Goal: Information Seeking & Learning: Find specific fact

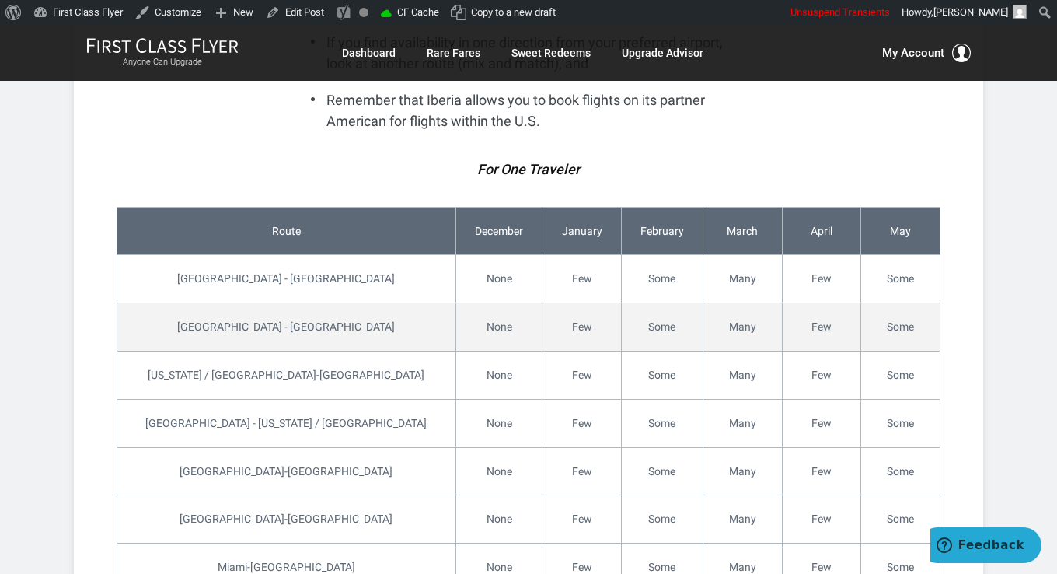
scroll to position [4586, 0]
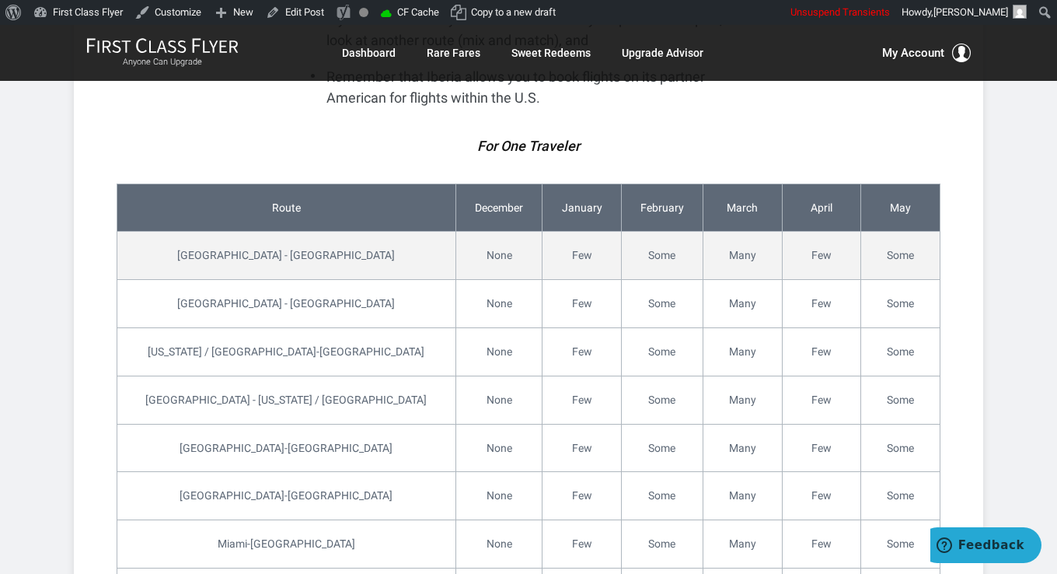
click at [215, 232] on td "[GEOGRAPHIC_DATA] - [GEOGRAPHIC_DATA]" at bounding box center [286, 256] width 339 height 48
click at [266, 232] on td "[GEOGRAPHIC_DATA] - [GEOGRAPHIC_DATA]" at bounding box center [286, 256] width 339 height 48
copy td "[GEOGRAPHIC_DATA] - [GEOGRAPHIC_DATA]"
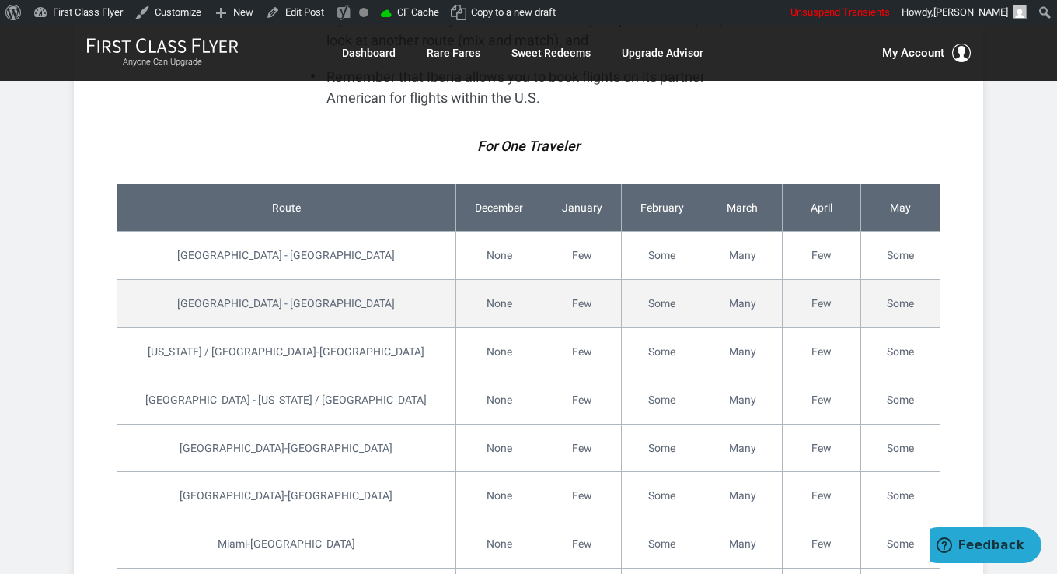
click at [225, 280] on td "[GEOGRAPHIC_DATA] - [GEOGRAPHIC_DATA]" at bounding box center [286, 304] width 339 height 48
copy td "[GEOGRAPHIC_DATA] - [GEOGRAPHIC_DATA]"
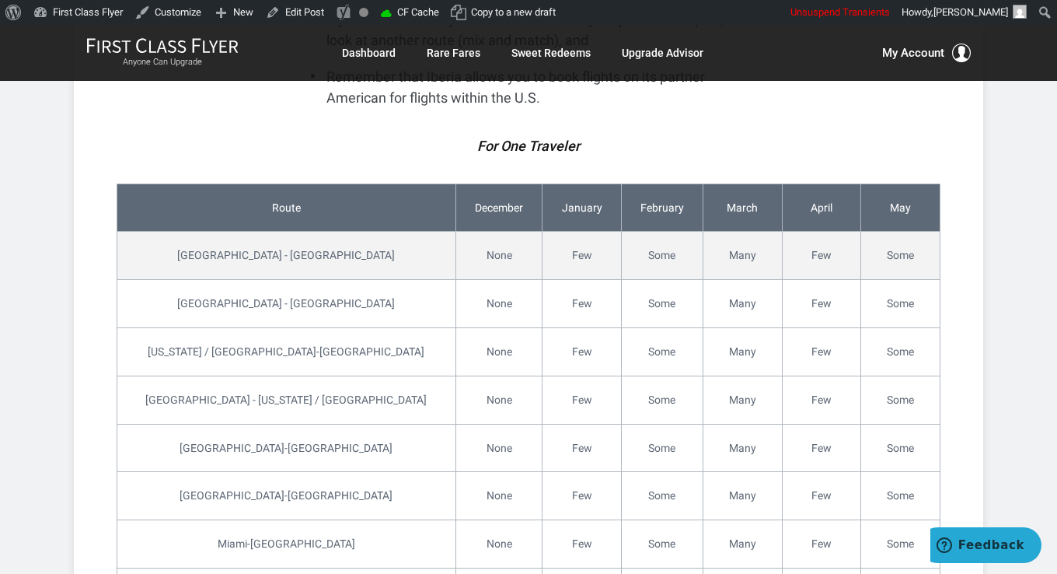
click at [225, 232] on td "[GEOGRAPHIC_DATA] - [GEOGRAPHIC_DATA]" at bounding box center [286, 256] width 339 height 48
copy td "[GEOGRAPHIC_DATA] - [GEOGRAPHIC_DATA]"
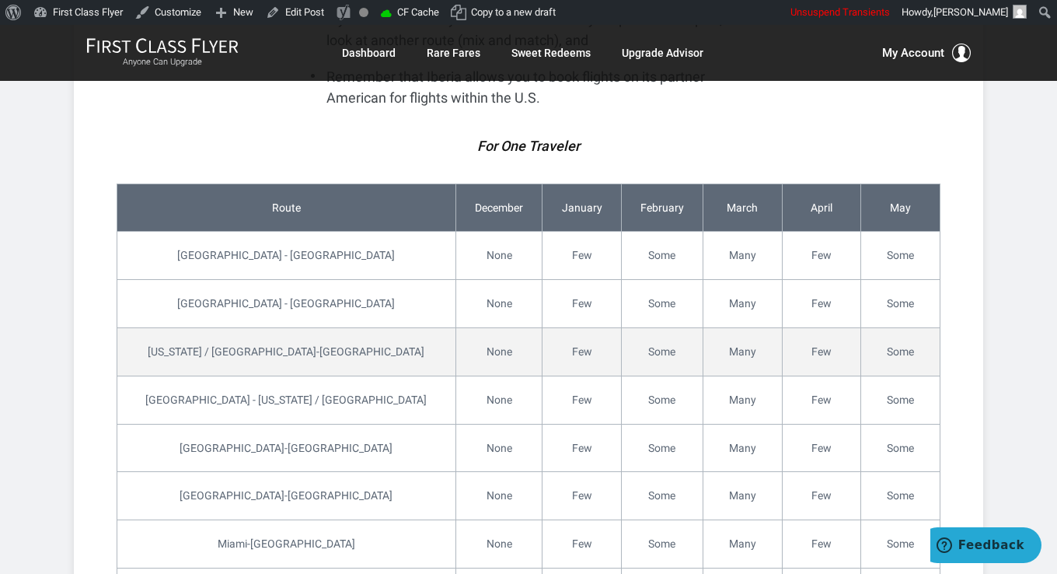
click at [179, 327] on td "[US_STATE] / [GEOGRAPHIC_DATA]-[GEOGRAPHIC_DATA]" at bounding box center [286, 351] width 339 height 48
drag, startPoint x: 179, startPoint y: 243, endPoint x: 283, endPoint y: 246, distance: 104.2
click at [283, 327] on td "[US_STATE] / [GEOGRAPHIC_DATA]-[GEOGRAPHIC_DATA]" at bounding box center [286, 351] width 339 height 48
copy td "[US_STATE] / [GEOGRAPHIC_DATA]-[GEOGRAPHIC_DATA]"
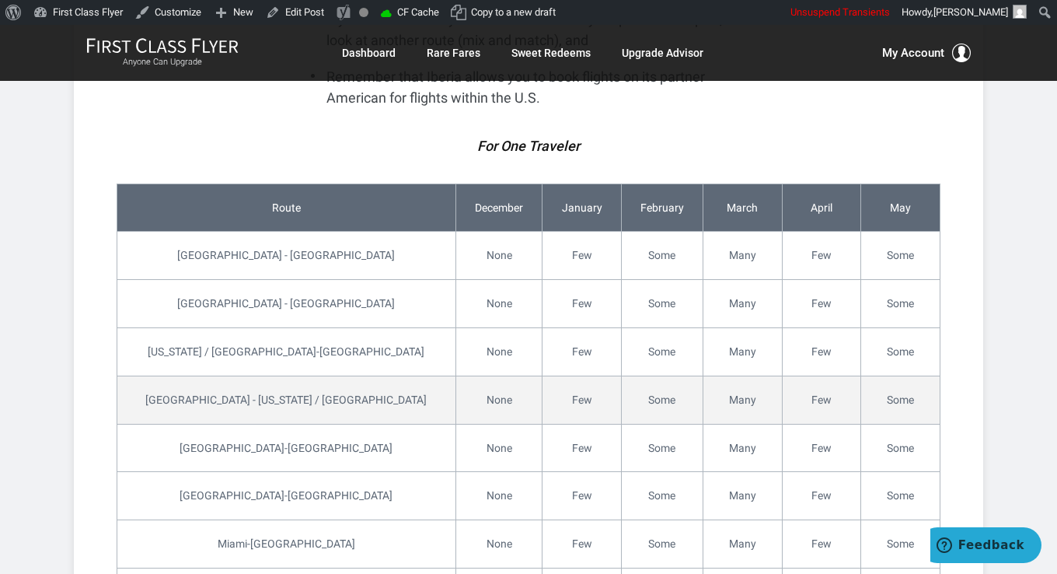
click at [235, 375] on td "[GEOGRAPHIC_DATA] - [US_STATE] / [GEOGRAPHIC_DATA]" at bounding box center [286, 399] width 339 height 48
copy td "[GEOGRAPHIC_DATA] - [US_STATE] / [GEOGRAPHIC_DATA]"
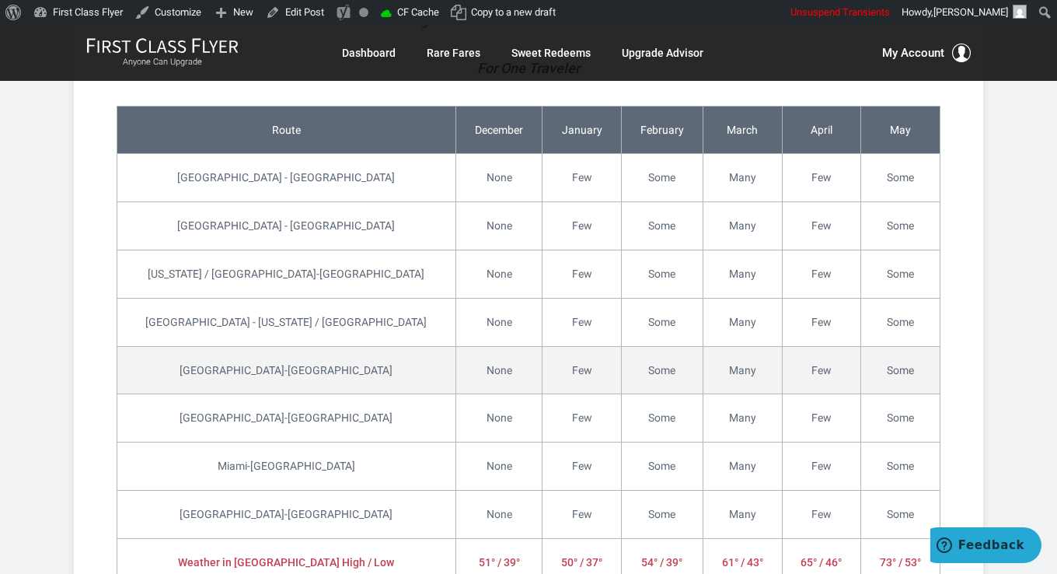
click at [218, 346] on td "[GEOGRAPHIC_DATA]-[GEOGRAPHIC_DATA]" at bounding box center [286, 370] width 339 height 48
click at [253, 346] on td "[GEOGRAPHIC_DATA]-[GEOGRAPHIC_DATA]" at bounding box center [286, 370] width 339 height 48
copy td "[GEOGRAPHIC_DATA]-[GEOGRAPHIC_DATA]"
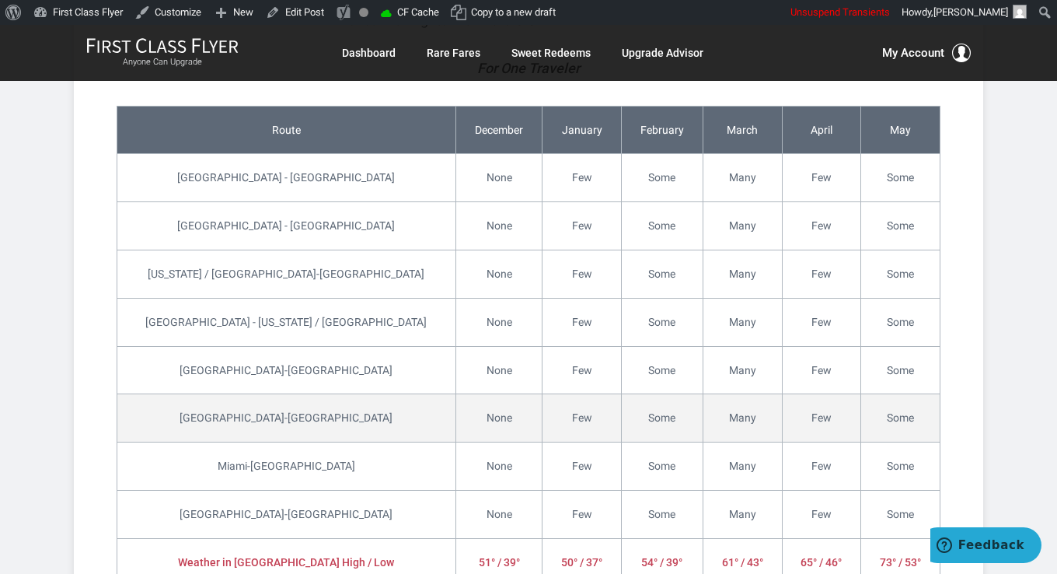
click at [266, 394] on td "[GEOGRAPHIC_DATA]-[GEOGRAPHIC_DATA]" at bounding box center [286, 418] width 339 height 48
copy td "[GEOGRAPHIC_DATA]-[GEOGRAPHIC_DATA]"
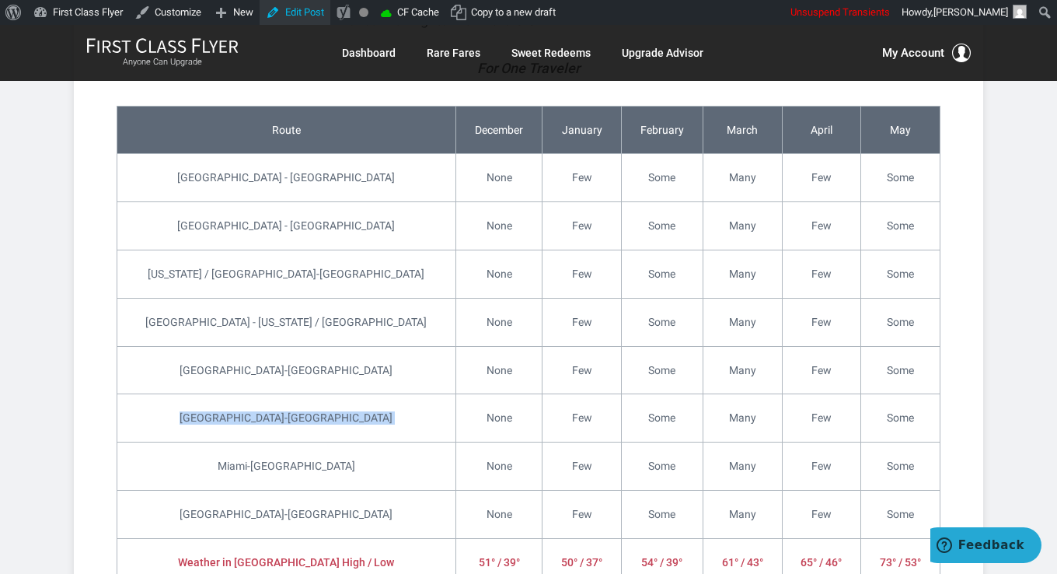
click at [298, 14] on link "Edit Post" at bounding box center [295, 12] width 71 height 25
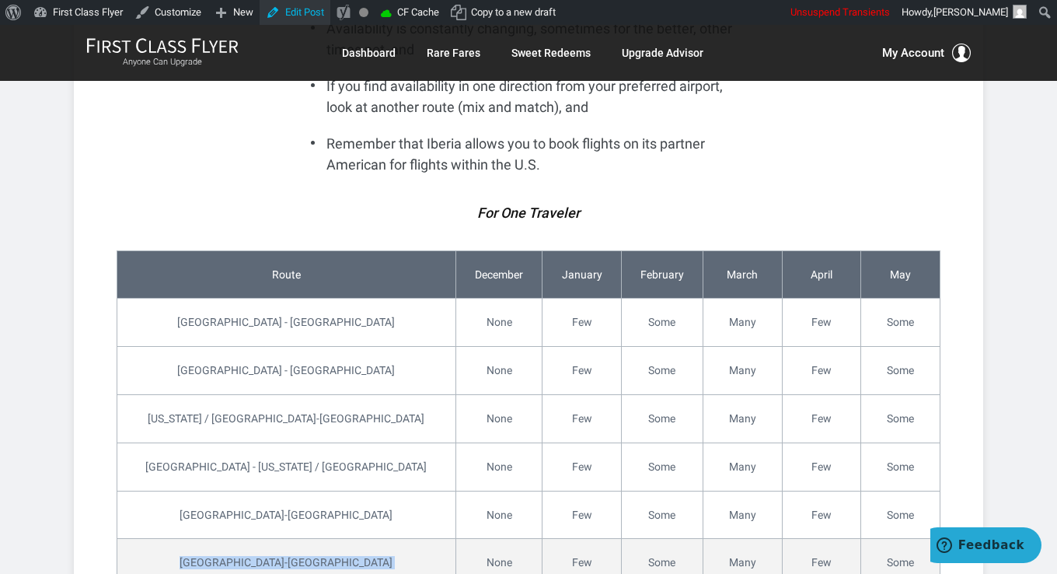
scroll to position [4508, 0]
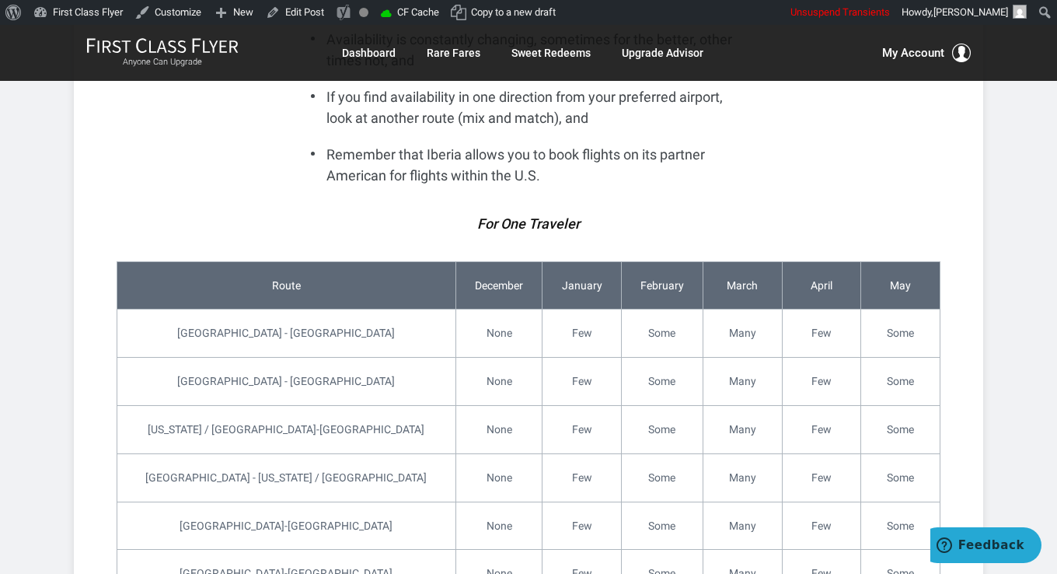
click at [504, 215] on em "For One Traveler" at bounding box center [528, 223] width 103 height 16
click at [483, 215] on em "For One Traveler" at bounding box center [528, 223] width 103 height 16
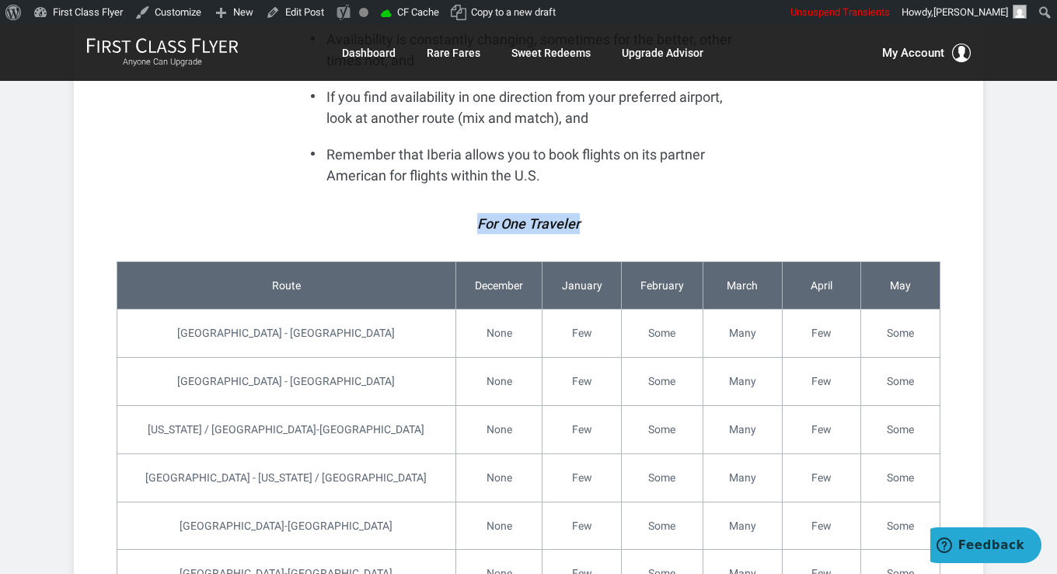
click at [587, 213] on p "For One Traveler" at bounding box center [528, 223] width 435 height 21
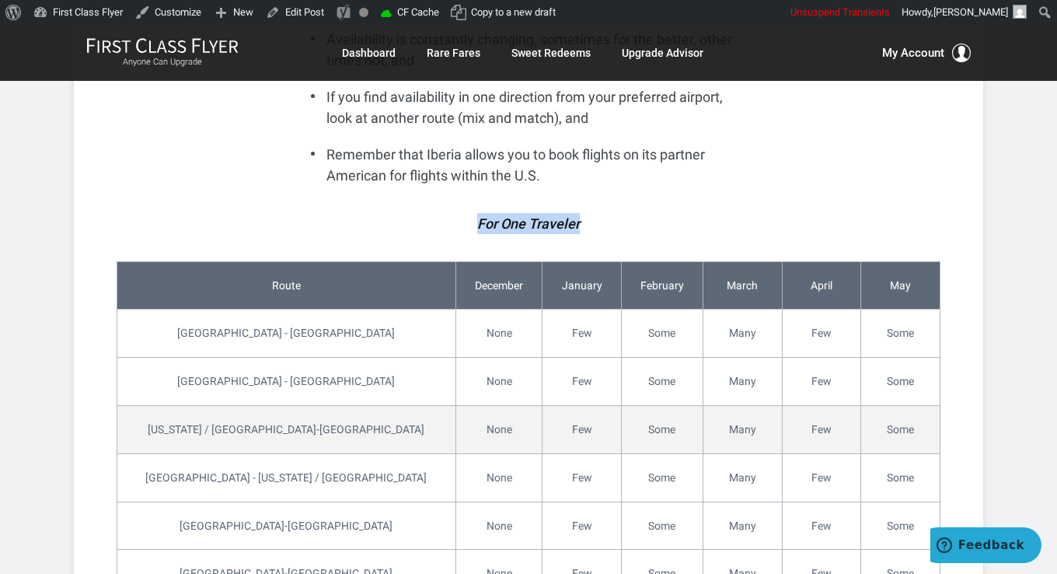
copy div "For One Traveler"
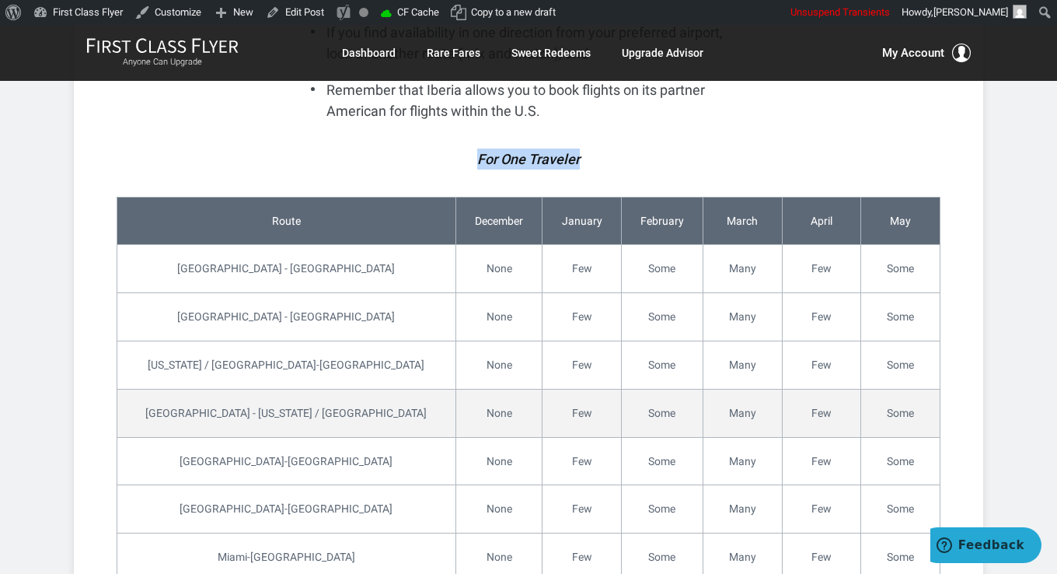
scroll to position [4586, 0]
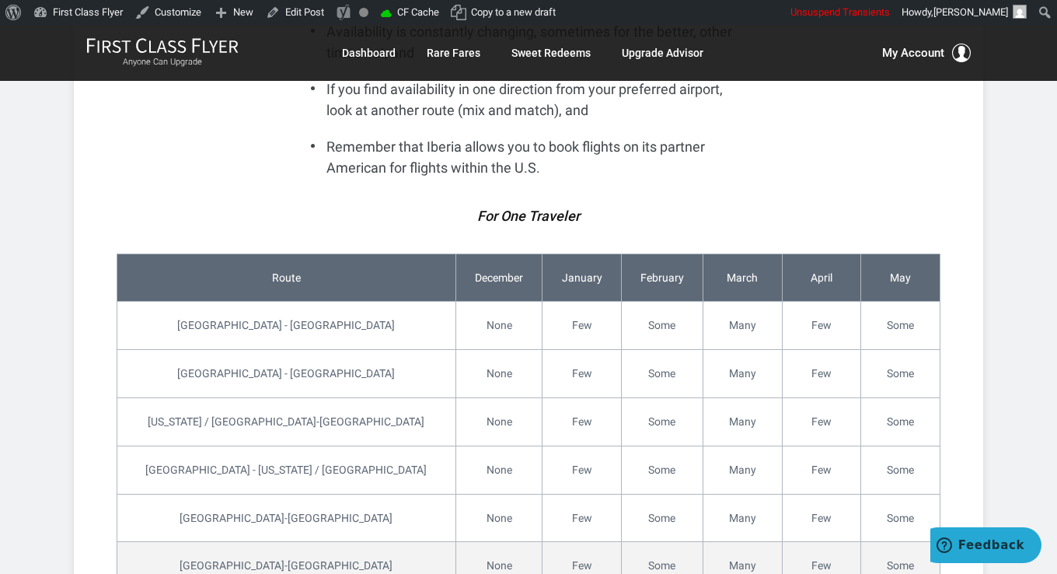
scroll to position [4994, 0]
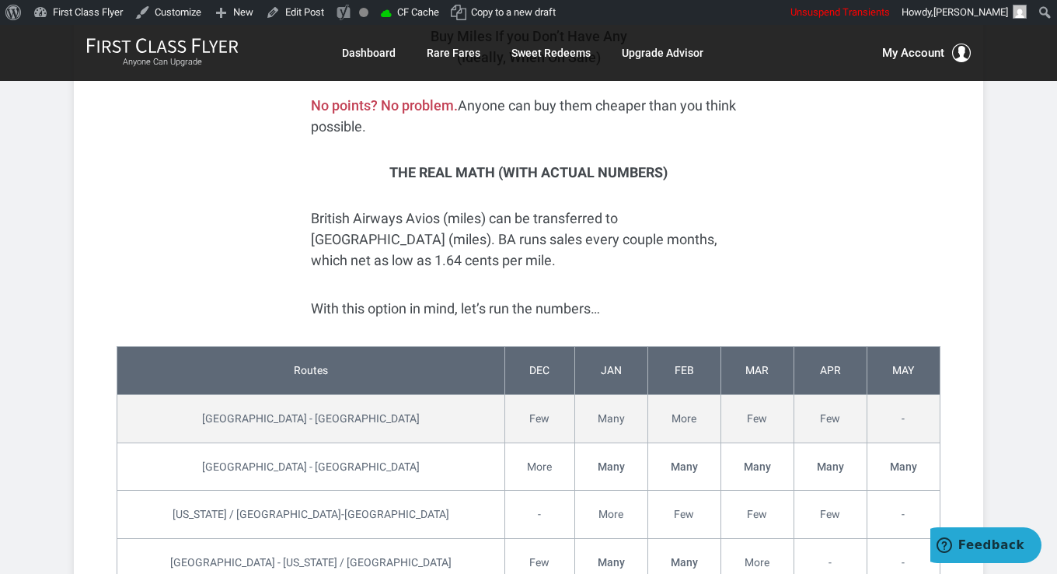
scroll to position [3751, 0]
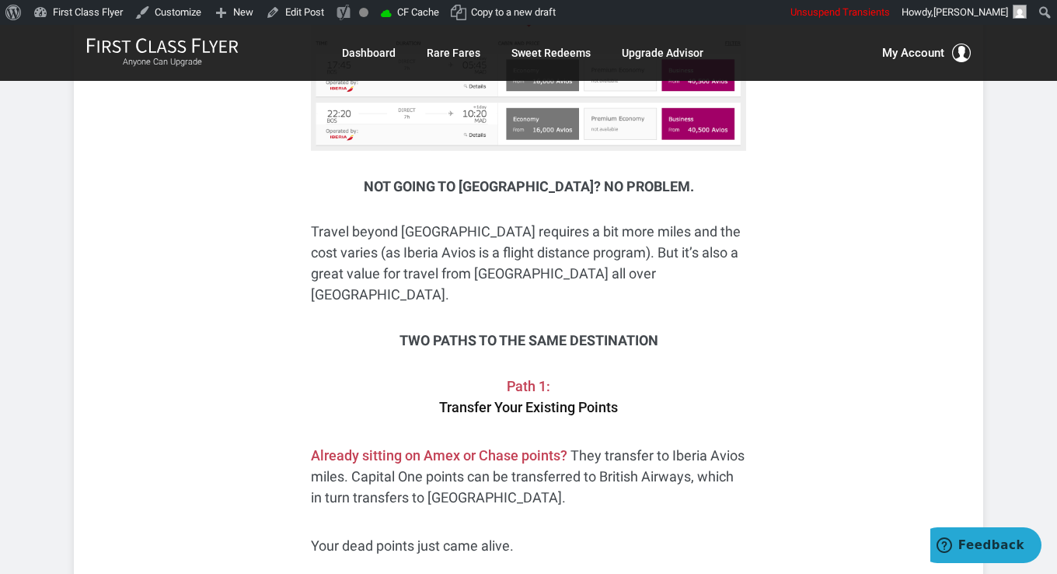
scroll to position [3294, 0]
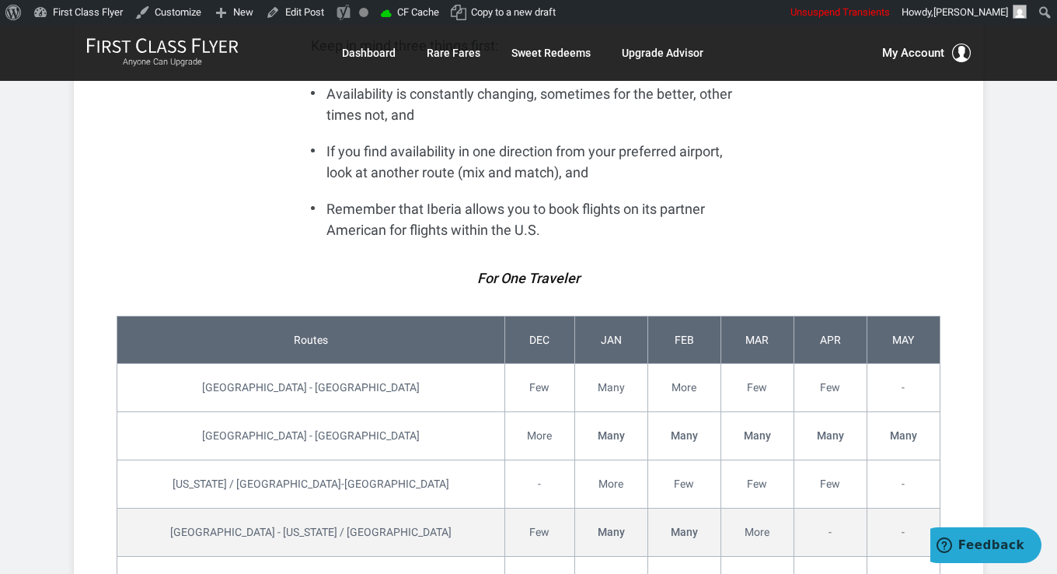
scroll to position [4428, 0]
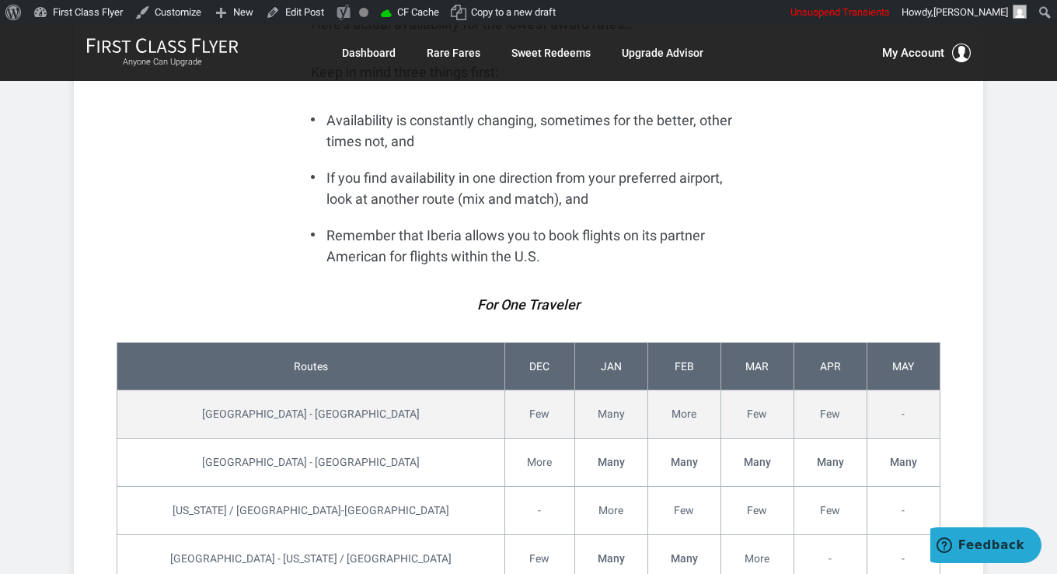
click at [213, 390] on td "[GEOGRAPHIC_DATA] - [GEOGRAPHIC_DATA]" at bounding box center [311, 414] width 388 height 48
drag, startPoint x: 213, startPoint y: 308, endPoint x: 253, endPoint y: 309, distance: 39.7
click at [253, 390] on td "[GEOGRAPHIC_DATA] - [GEOGRAPHIC_DATA]" at bounding box center [311, 414] width 388 height 48
copy td "[GEOGRAPHIC_DATA] - [GEOGRAPHIC_DATA]"
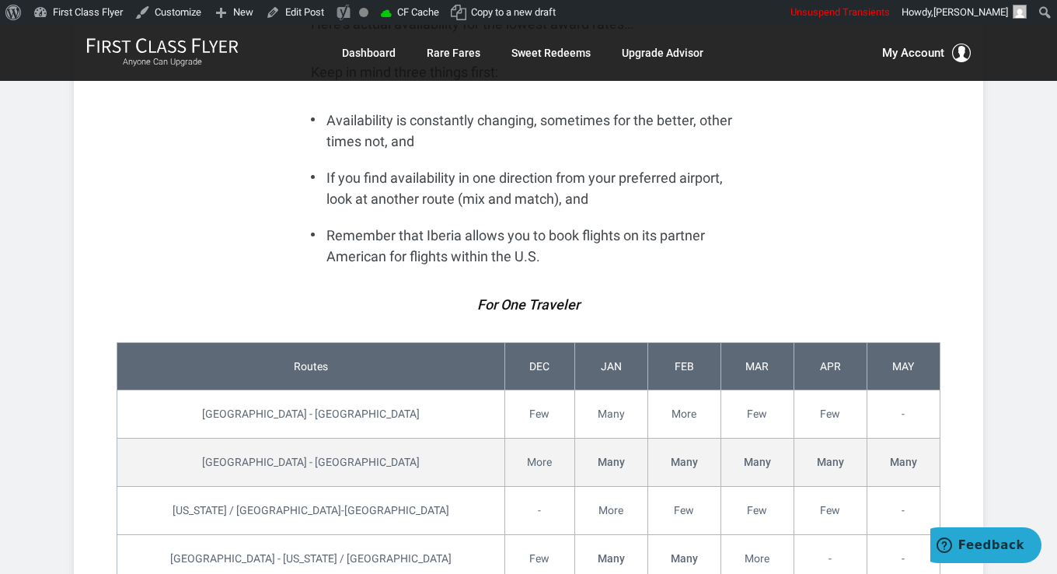
click at [207, 438] on td "[GEOGRAPHIC_DATA] - [GEOGRAPHIC_DATA]" at bounding box center [311, 462] width 388 height 48
drag, startPoint x: 207, startPoint y: 359, endPoint x: 263, endPoint y: 357, distance: 56.0
click at [263, 438] on td "[GEOGRAPHIC_DATA] - [GEOGRAPHIC_DATA]" at bounding box center [311, 462] width 388 height 48
copy td "[GEOGRAPHIC_DATA] - [GEOGRAPHIC_DATA]"
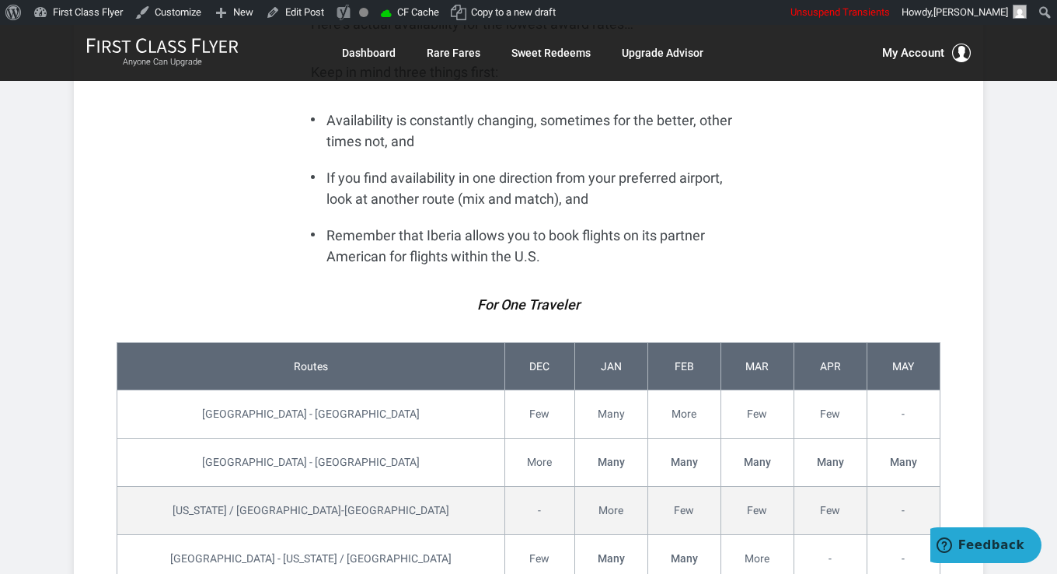
click at [270, 486] on td "[US_STATE] / [GEOGRAPHIC_DATA]-[GEOGRAPHIC_DATA]" at bounding box center [311, 510] width 388 height 48
click at [183, 486] on td "[US_STATE] / [GEOGRAPHIC_DATA]-[GEOGRAPHIC_DATA]" at bounding box center [311, 510] width 388 height 48
drag, startPoint x: 183, startPoint y: 403, endPoint x: 280, endPoint y: 403, distance: 96.4
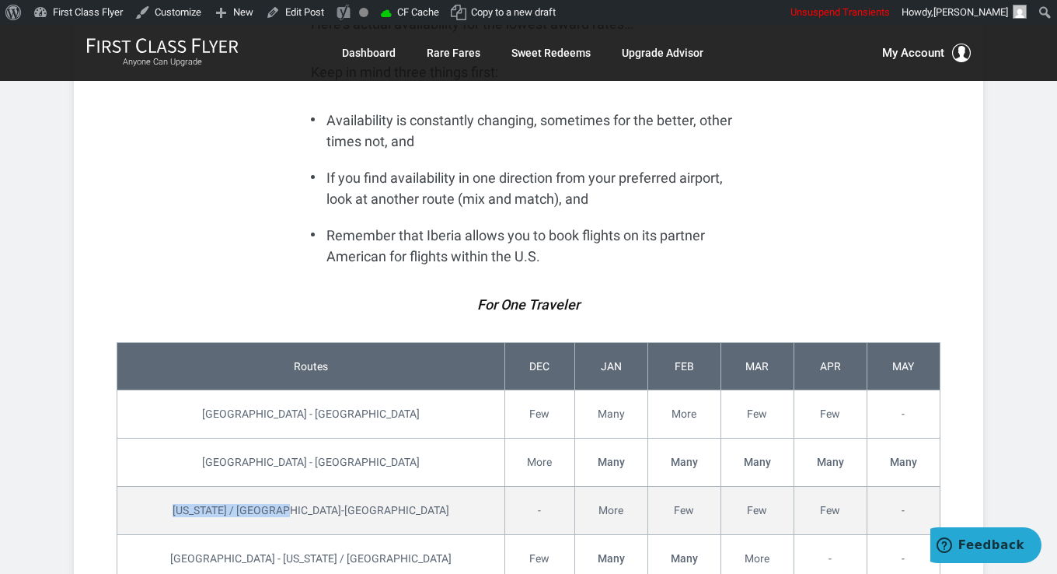
click at [280, 486] on td "[US_STATE] / [GEOGRAPHIC_DATA]-[GEOGRAPHIC_DATA]" at bounding box center [311, 510] width 388 height 48
copy td "[US_STATE] / [GEOGRAPHIC_DATA]-[GEOGRAPHIC_DATA]"
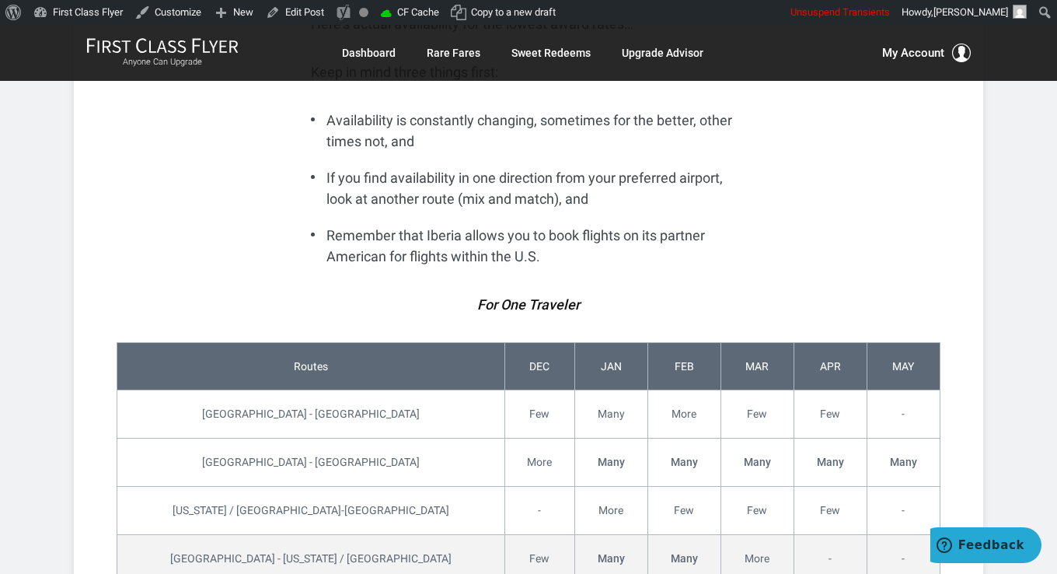
click at [190, 534] on td "[GEOGRAPHIC_DATA] - [US_STATE] / [GEOGRAPHIC_DATA]" at bounding box center [311, 558] width 388 height 48
drag, startPoint x: 190, startPoint y: 451, endPoint x: 291, endPoint y: 449, distance: 101.1
click at [291, 534] on td "[GEOGRAPHIC_DATA] - [US_STATE] / [GEOGRAPHIC_DATA]" at bounding box center [311, 558] width 388 height 48
copy td "[GEOGRAPHIC_DATA] - [US_STATE] / [GEOGRAPHIC_DATA]"
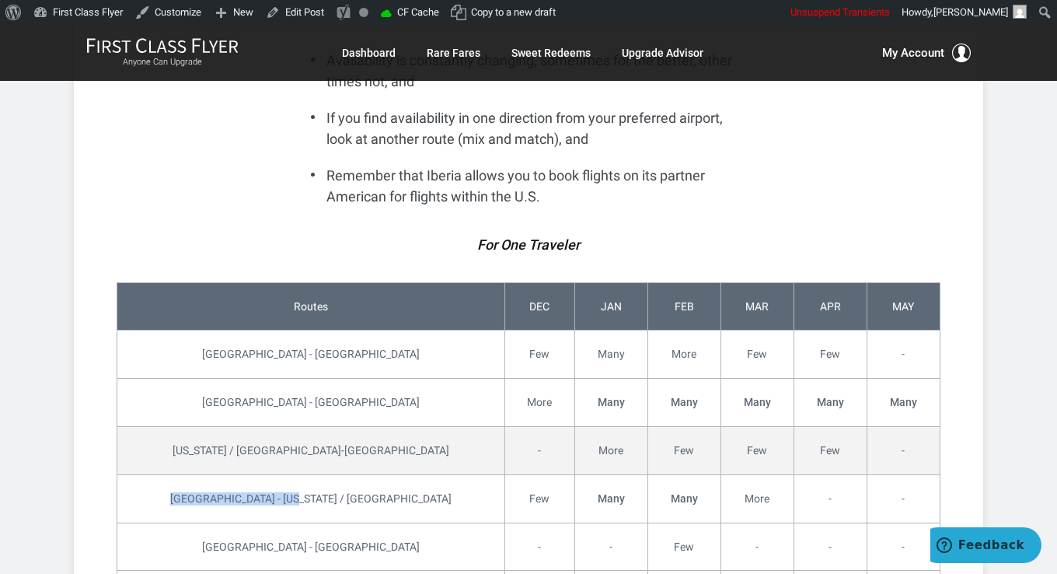
scroll to position [4505, 0]
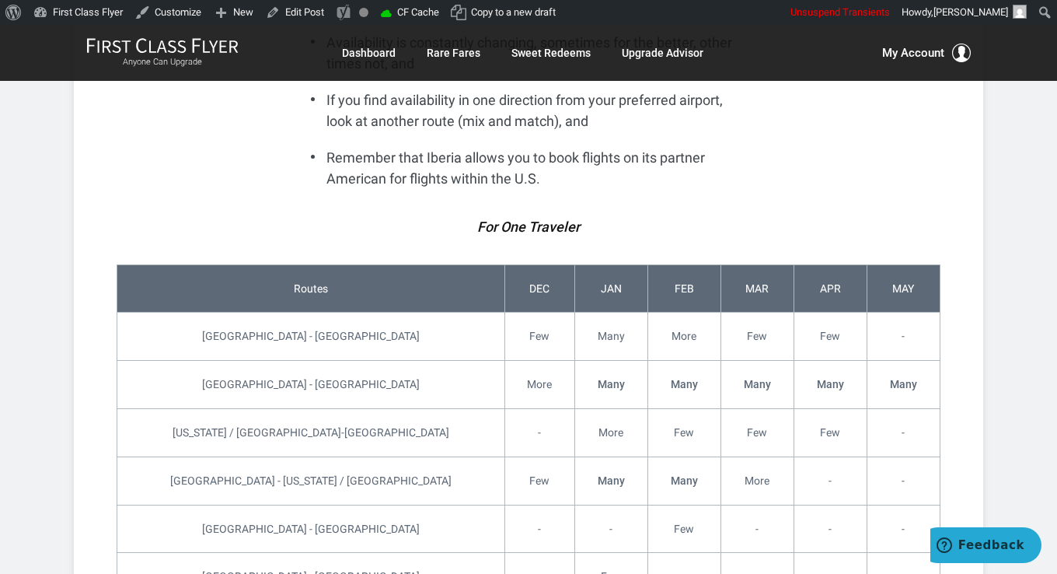
drag, startPoint x: 227, startPoint y: 518, endPoint x: 267, endPoint y: 519, distance: 39.7
copy td "Miami - [GEOGRAPHIC_DATA]"
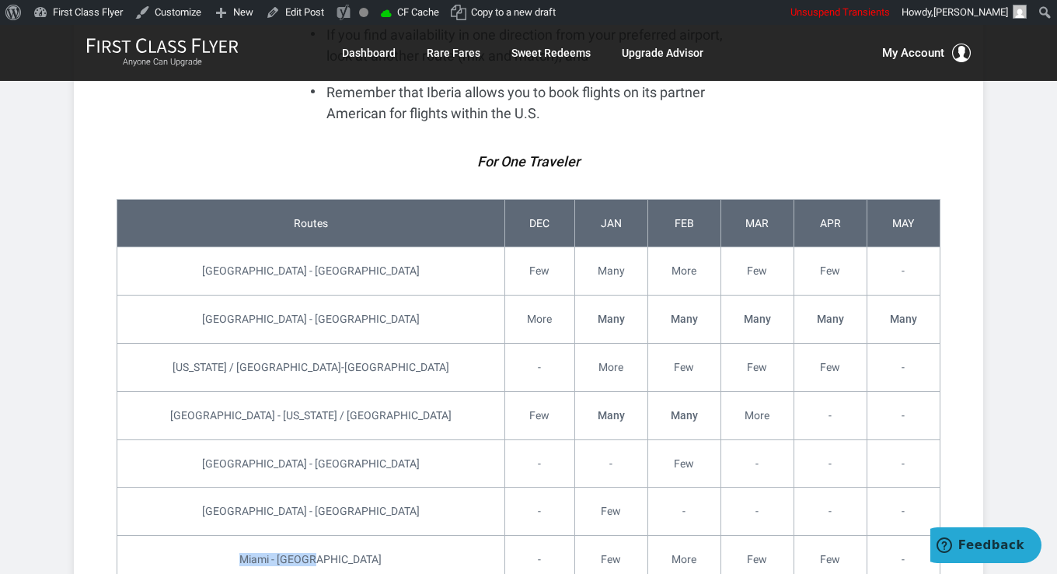
scroll to position [4583, 0]
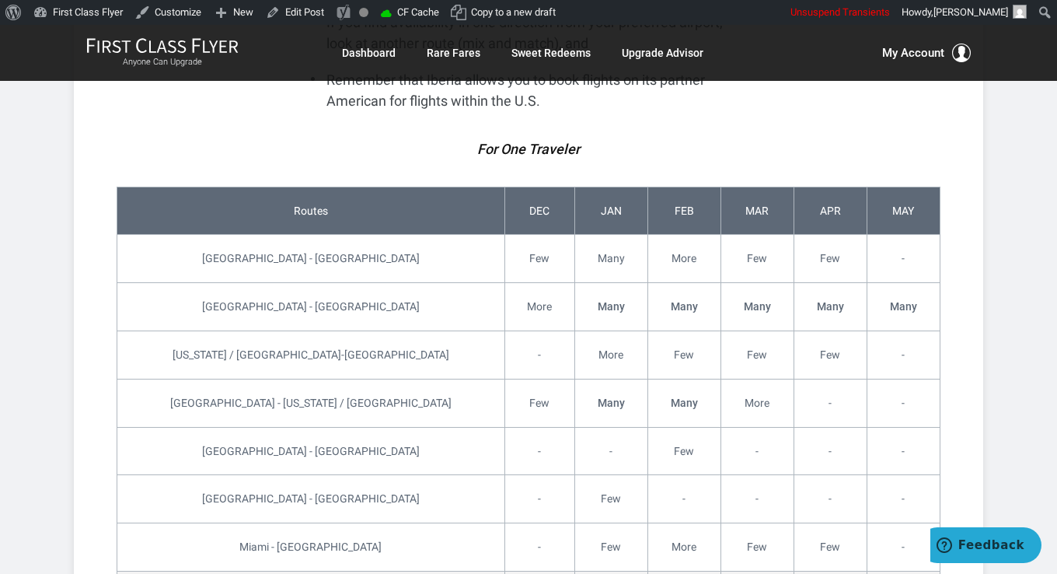
drag, startPoint x: 229, startPoint y: 490, endPoint x: 259, endPoint y: 487, distance: 30.4
copy td "[GEOGRAPHIC_DATA] - [GEOGRAPHIC_DATA]"
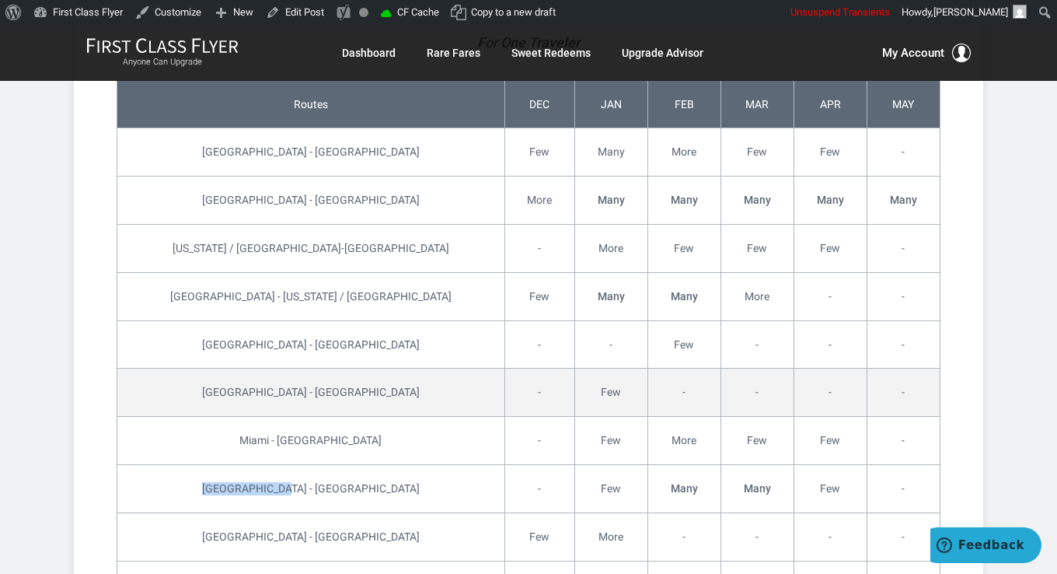
scroll to position [4739, 0]
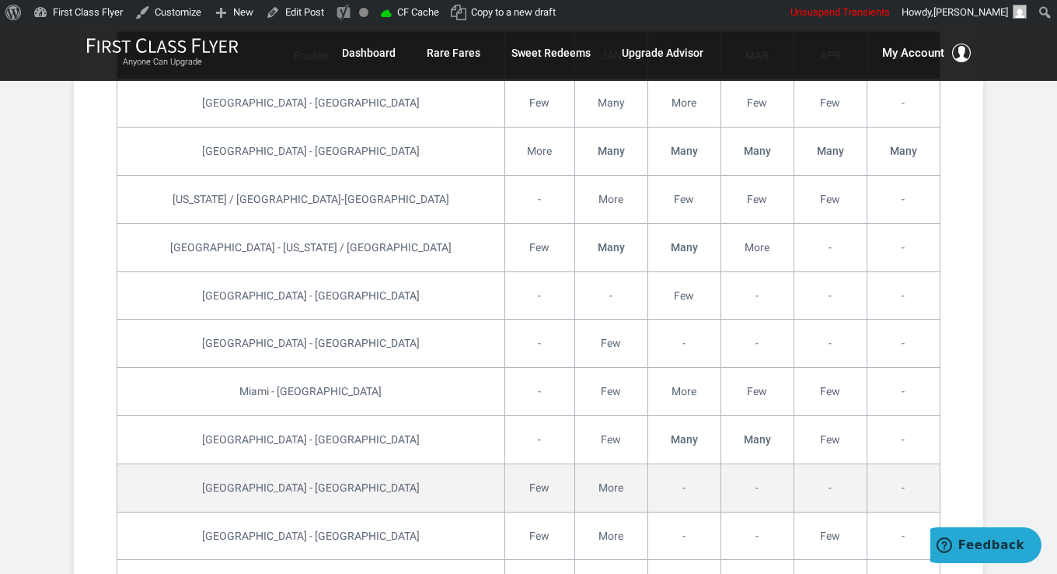
click at [213, 463] on td "[GEOGRAPHIC_DATA] - [GEOGRAPHIC_DATA]" at bounding box center [311, 487] width 388 height 48
drag, startPoint x: 213, startPoint y: 382, endPoint x: 257, endPoint y: 380, distance: 43.6
click at [257, 463] on td "[GEOGRAPHIC_DATA] - [GEOGRAPHIC_DATA]" at bounding box center [311, 487] width 388 height 48
copy td "[GEOGRAPHIC_DATA] - [GEOGRAPHIC_DATA]"
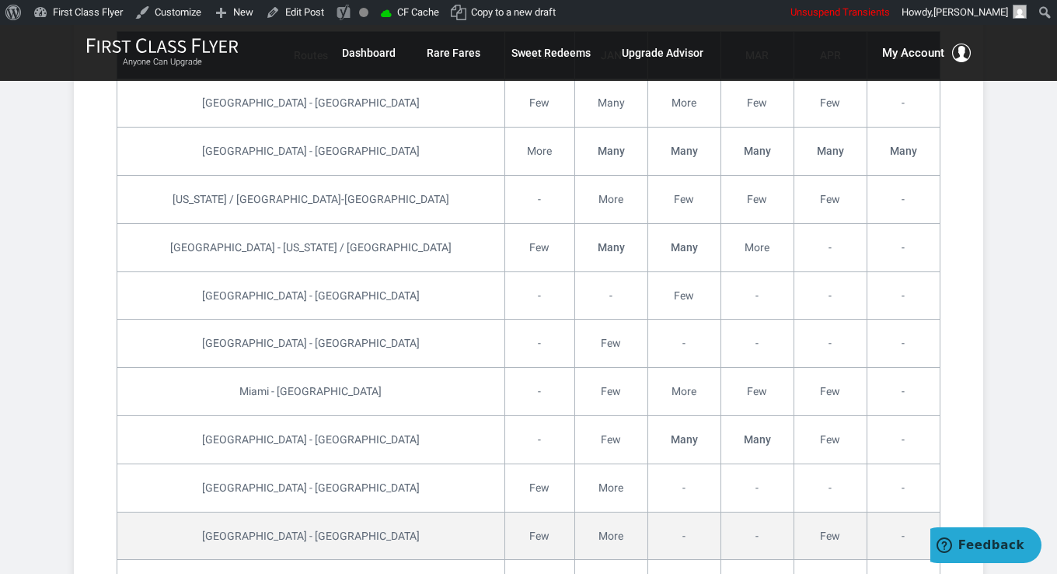
click at [255, 511] on td "[GEOGRAPHIC_DATA] - [GEOGRAPHIC_DATA]" at bounding box center [311, 535] width 388 height 48
copy td "[GEOGRAPHIC_DATA] - [GEOGRAPHIC_DATA]"
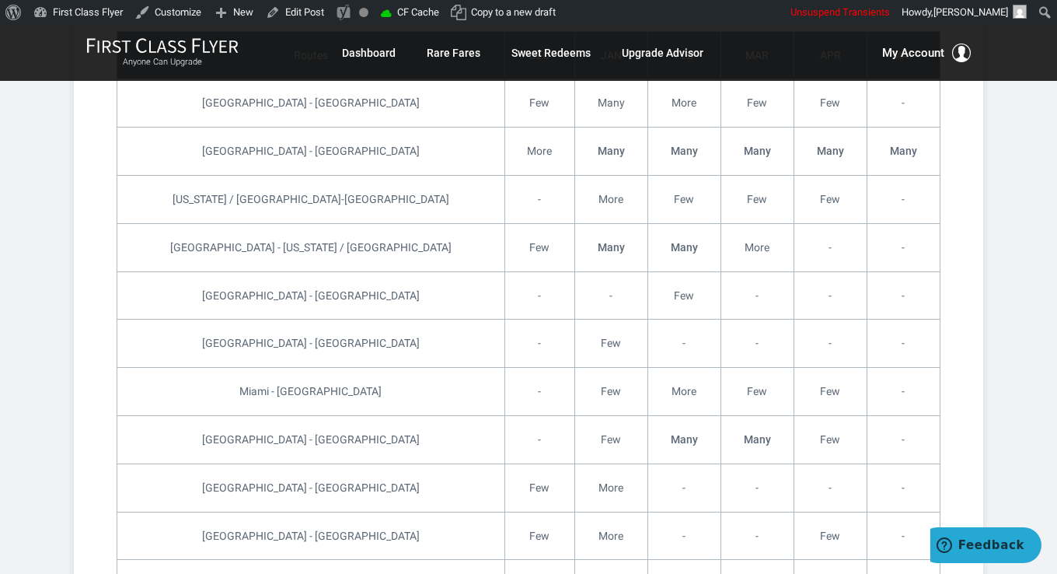
drag, startPoint x: 211, startPoint y: 524, endPoint x: 257, endPoint y: 525, distance: 45.9
copy td "[GEOGRAPHIC_DATA] - [US_STATE]"
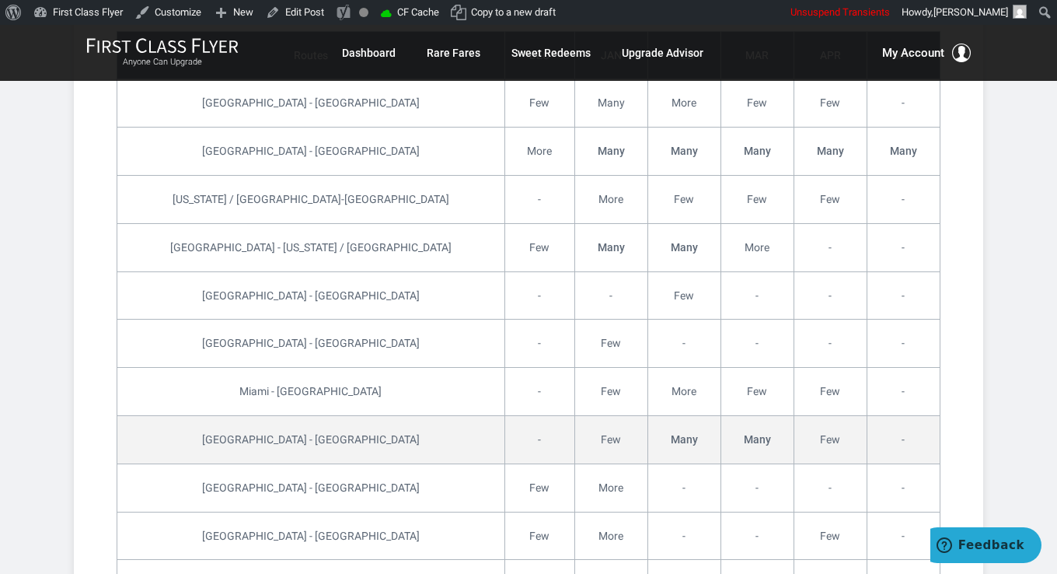
scroll to position [5127, 0]
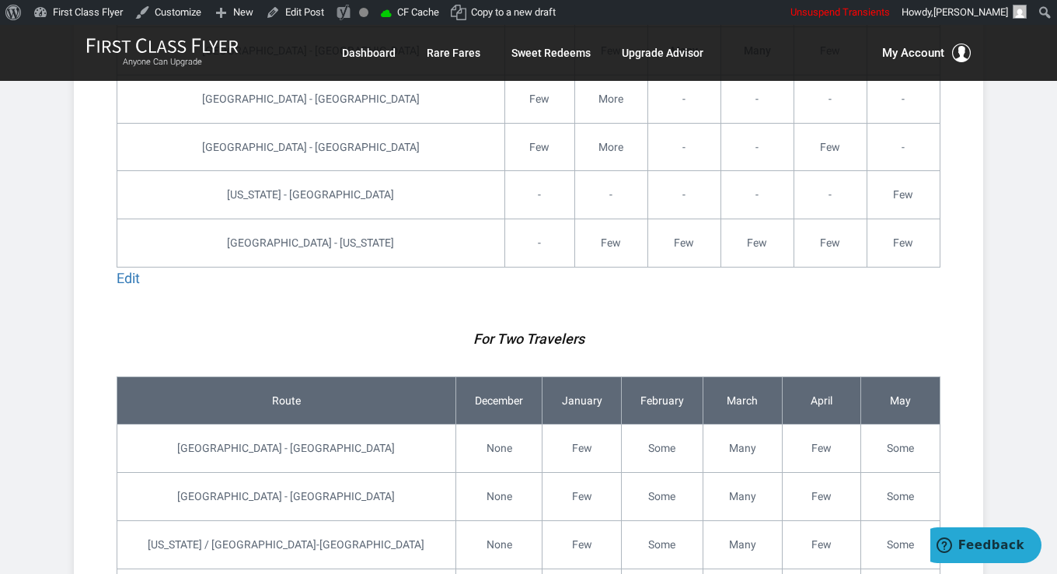
click at [497, 330] on em "For Two Travelers" at bounding box center [528, 338] width 111 height 16
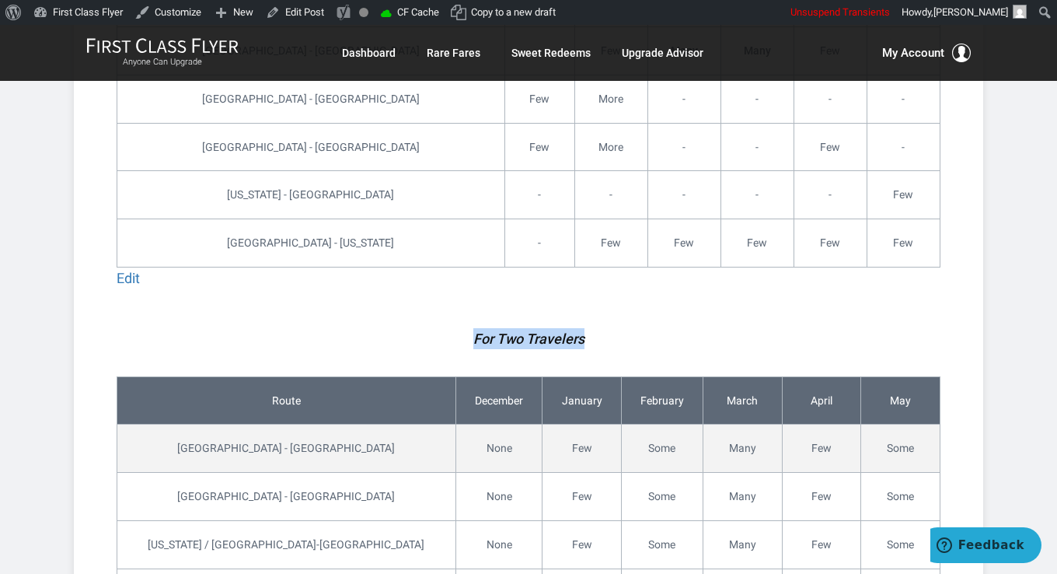
copy div "For Two Travelers"
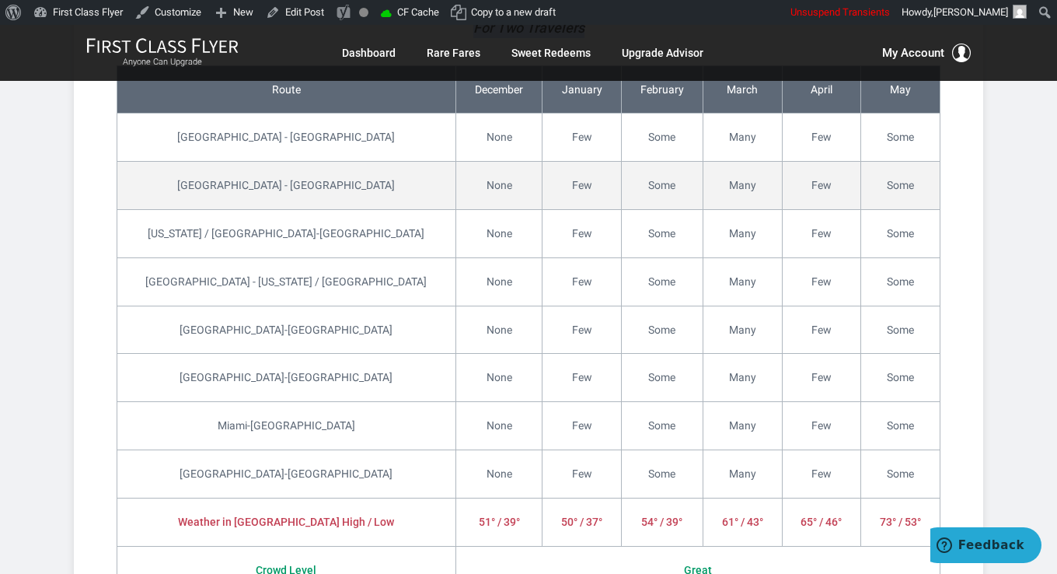
scroll to position [5516, 0]
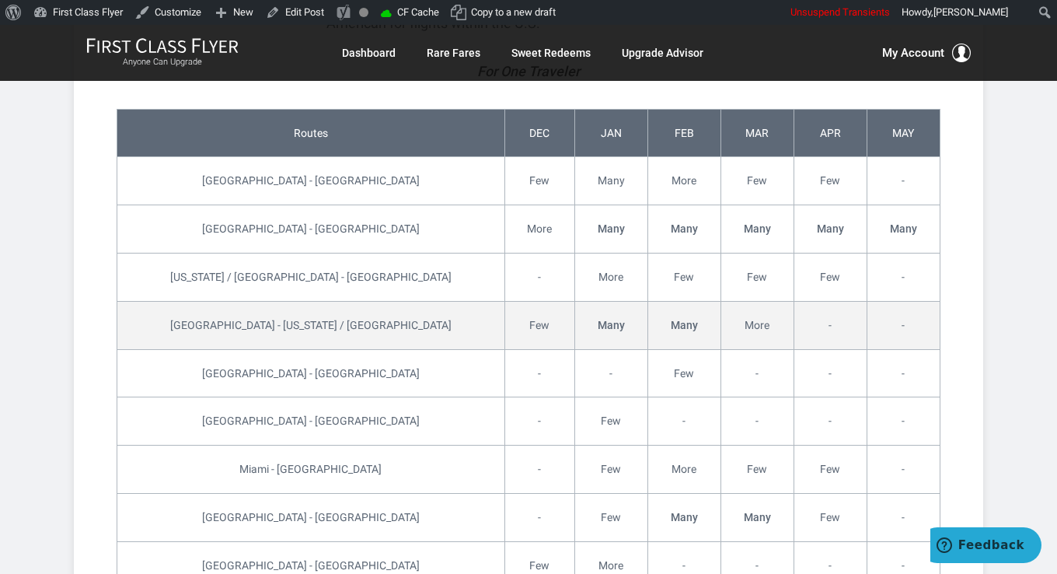
scroll to position [4583, 0]
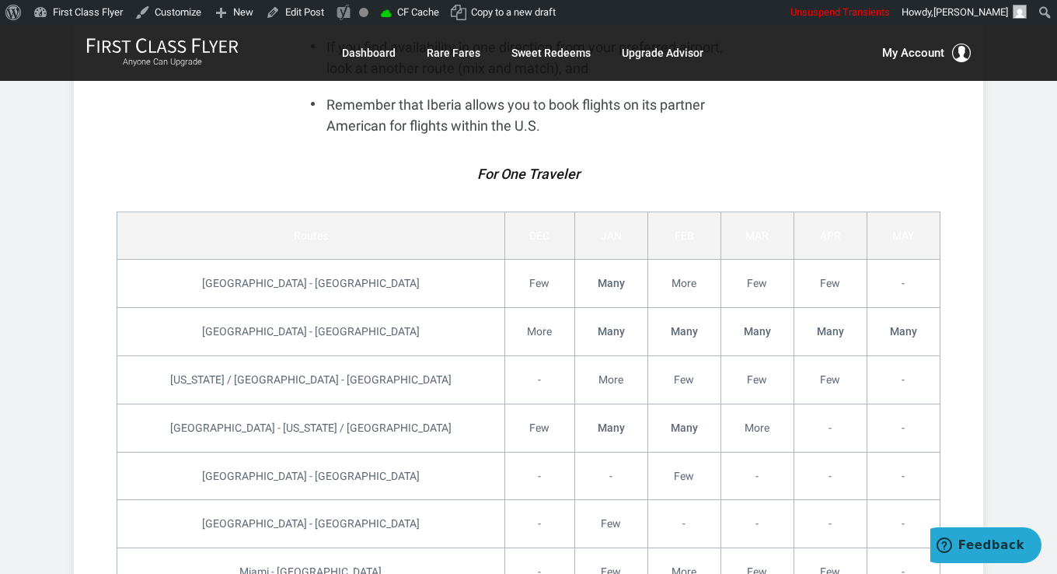
scroll to position [4582, 0]
